Goal: Task Accomplishment & Management: Complete application form

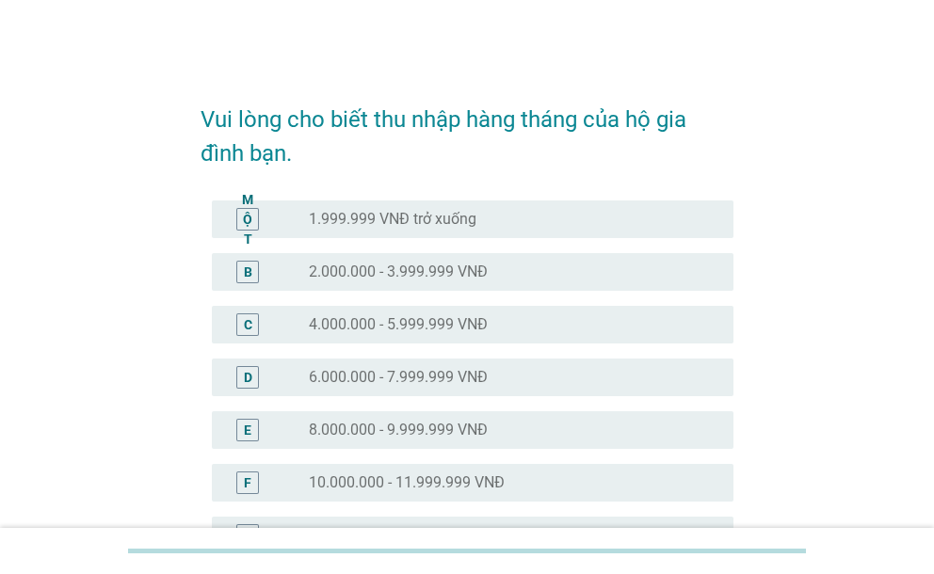
scroll to position [376, 0]
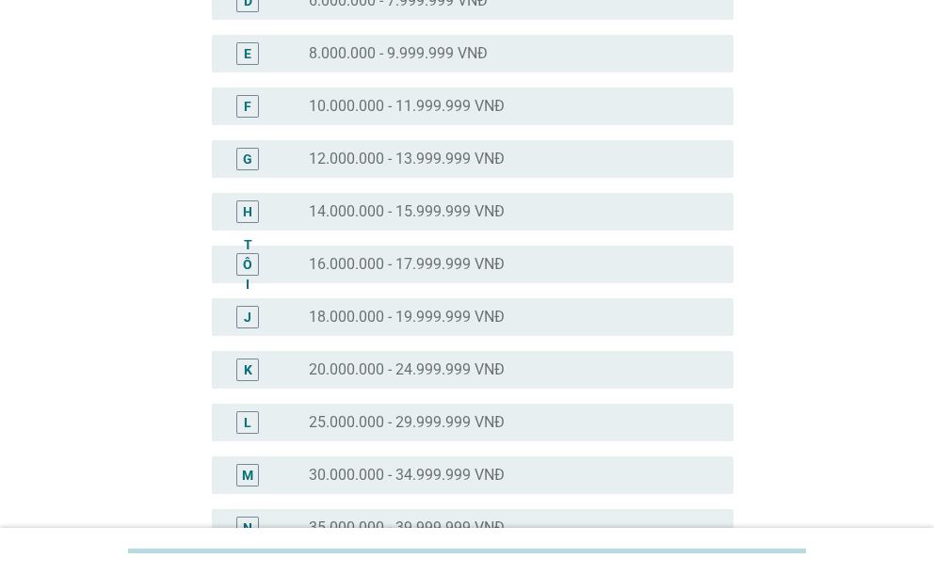
click at [485, 314] on font "18.000.000 - 19.999.999 VNĐ" at bounding box center [407, 317] width 196 height 18
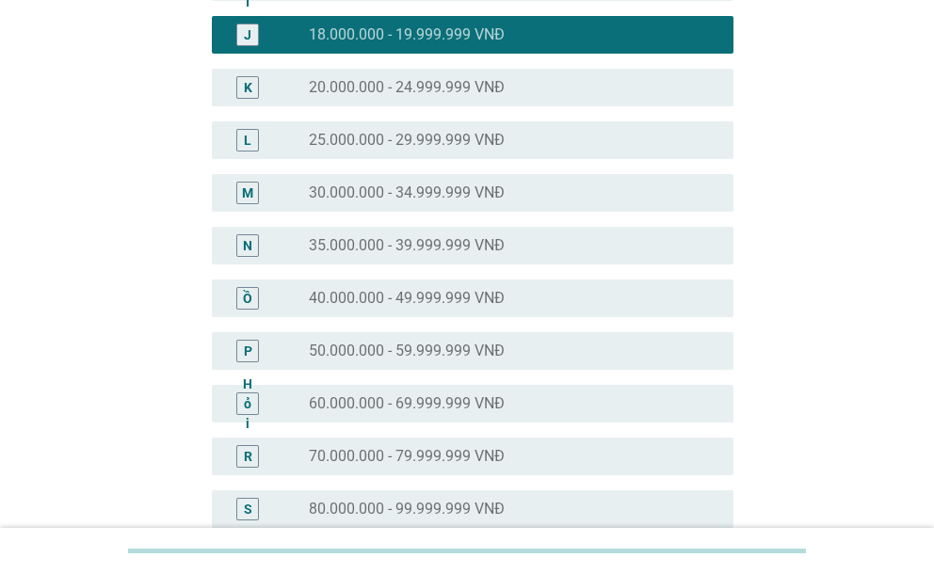
scroll to position [960, 0]
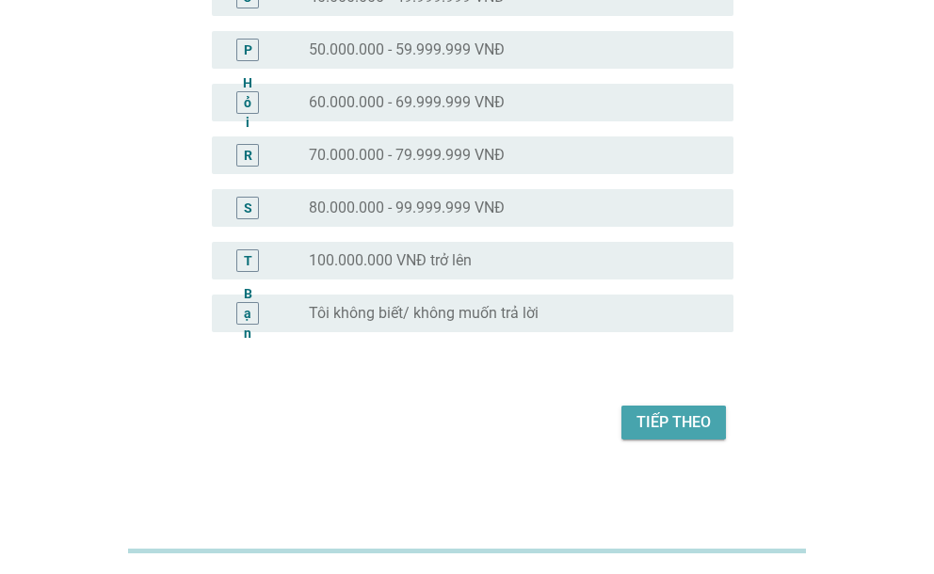
click at [657, 428] on font "Tiếp theo" at bounding box center [673, 422] width 74 height 18
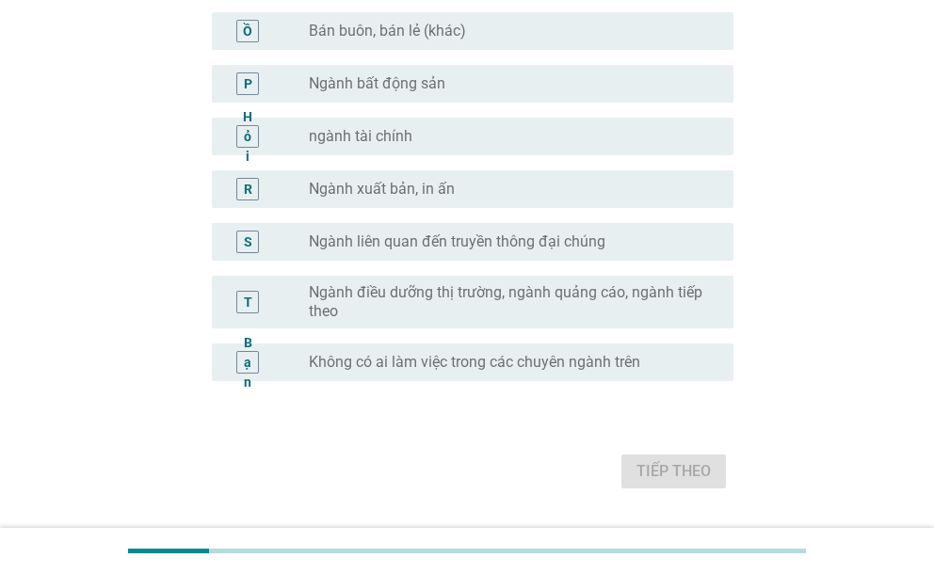
scroll to position [1084, 0]
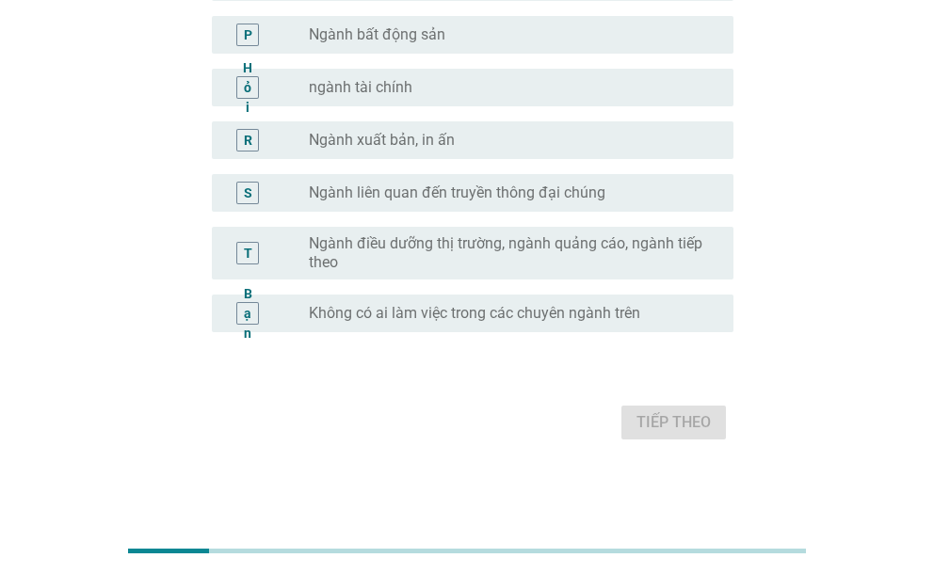
click at [589, 309] on font "Không có ai làm việc trong các chuyên ngành trên" at bounding box center [474, 313] width 331 height 18
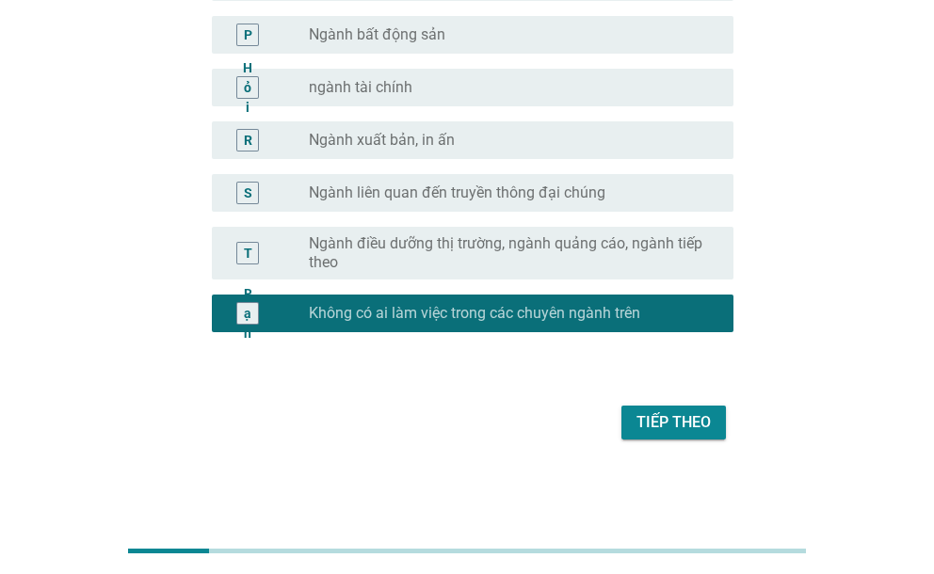
click at [663, 427] on font "Tiếp theo" at bounding box center [673, 422] width 74 height 18
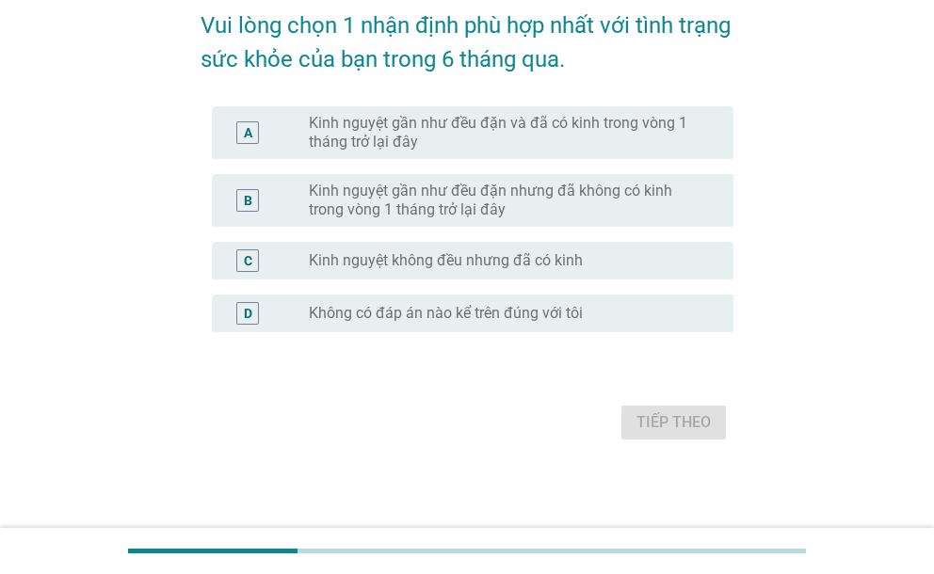
scroll to position [0, 0]
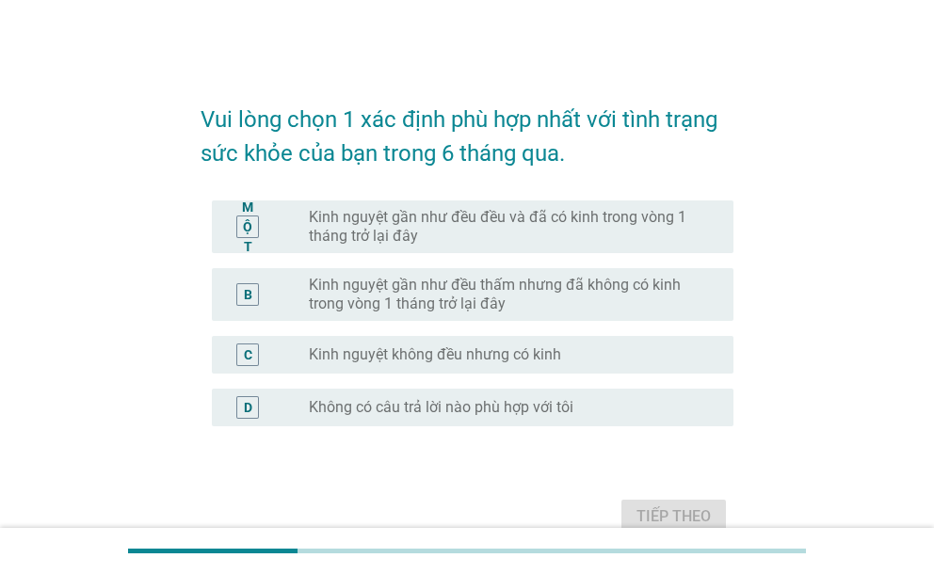
click at [630, 237] on font "Kinh nguyệt gần như đều đều và đã có kinh trong vòng 1 tháng trở lại đây" at bounding box center [505, 227] width 393 height 38
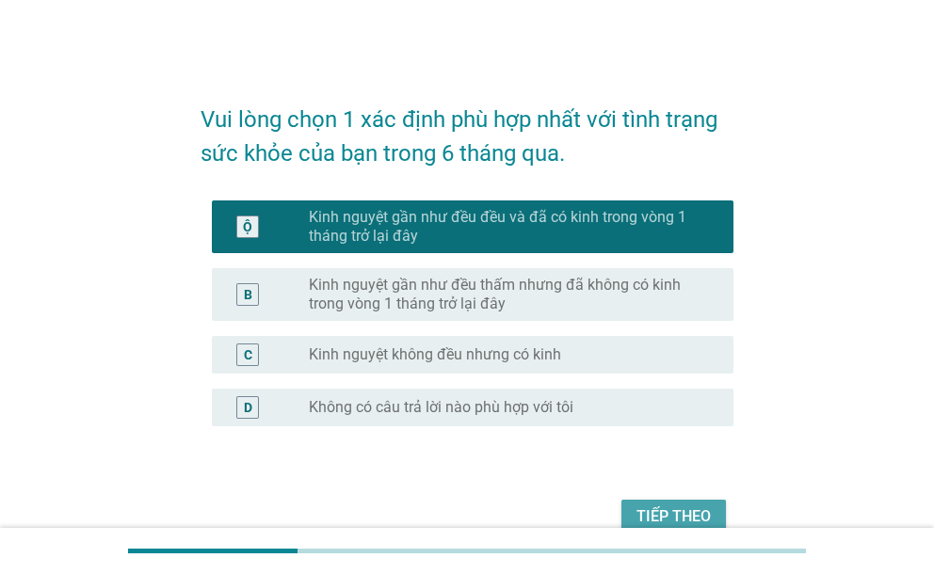
click at [695, 512] on font "Tiếp theo" at bounding box center [673, 516] width 74 height 18
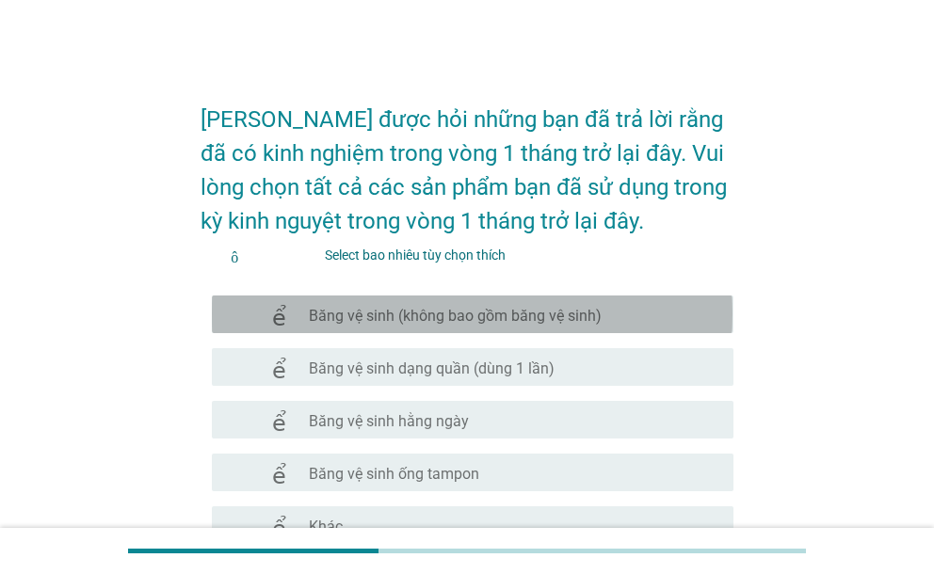
click at [485, 313] on font "Băng vệ sinh (không bao gồm băng vệ sinh)" at bounding box center [455, 316] width 293 height 18
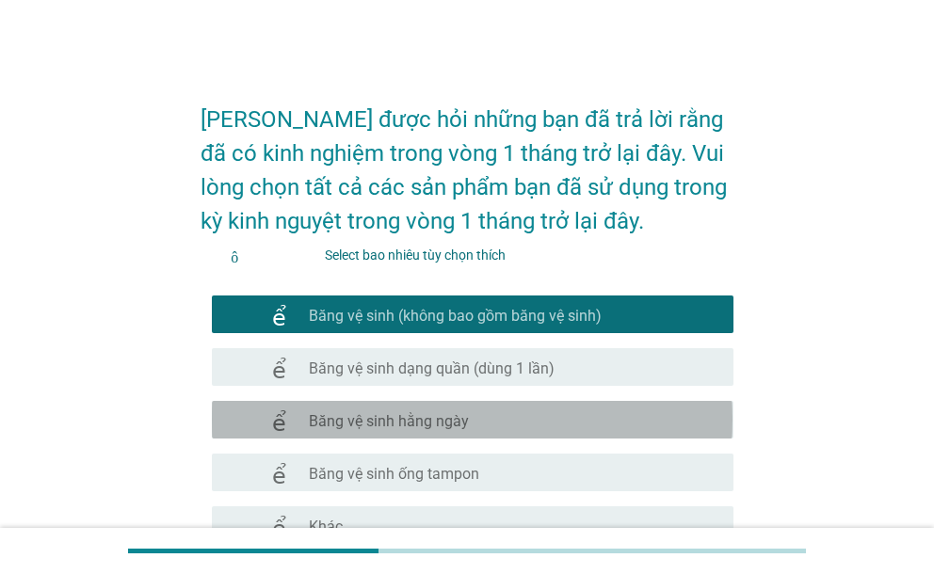
click at [493, 414] on div "check_box_outline_blank Băng vệ sinh hằng ngày" at bounding box center [513, 419] width 408 height 23
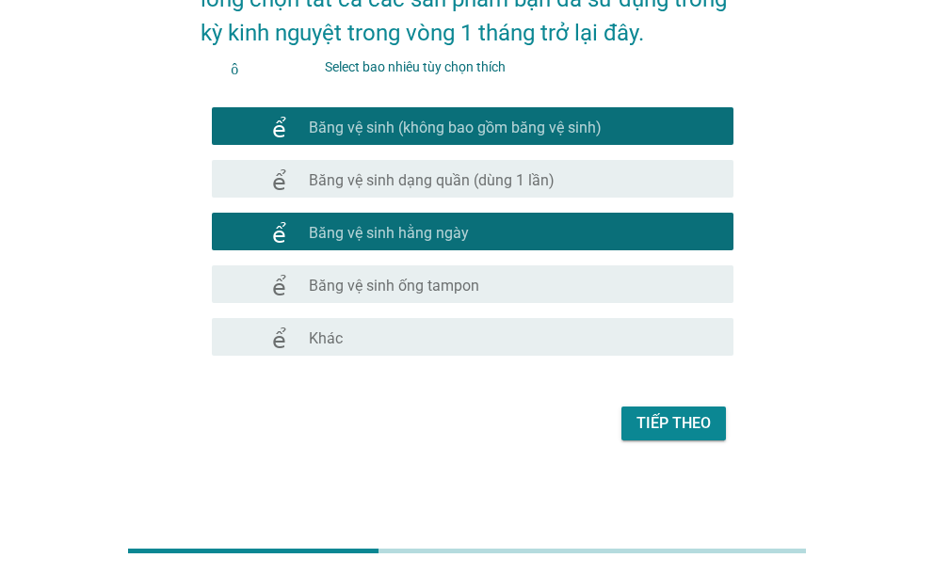
scroll to position [189, 0]
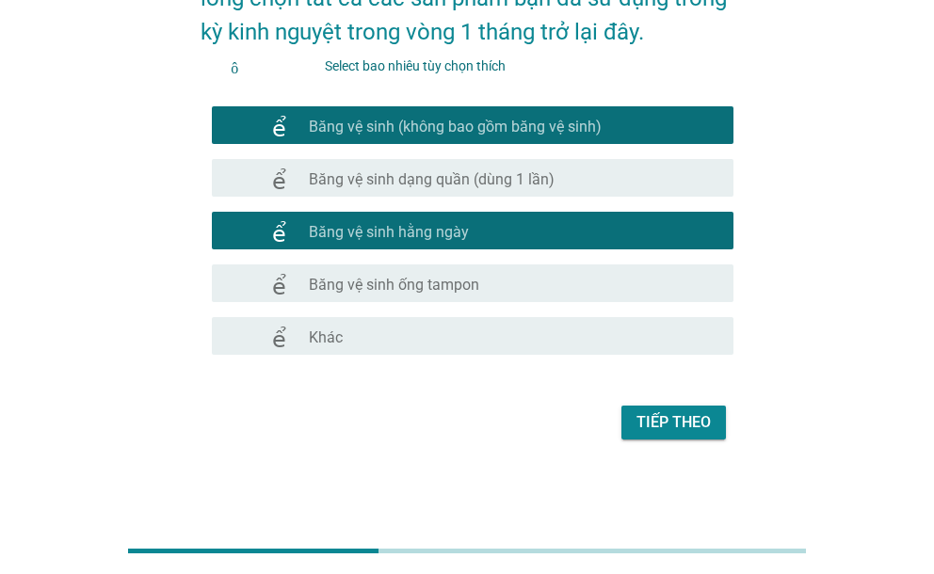
click at [669, 423] on font "Tiếp theo" at bounding box center [673, 422] width 74 height 18
